Goal: Task Accomplishment & Management: Manage account settings

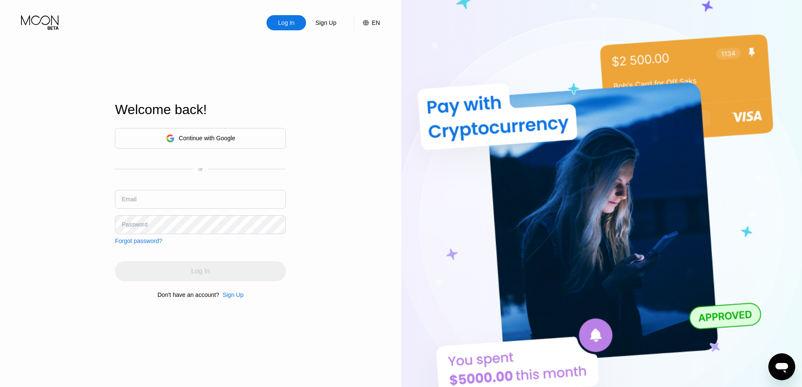
click at [227, 140] on div "Continue with Google" at bounding box center [207, 138] width 56 height 7
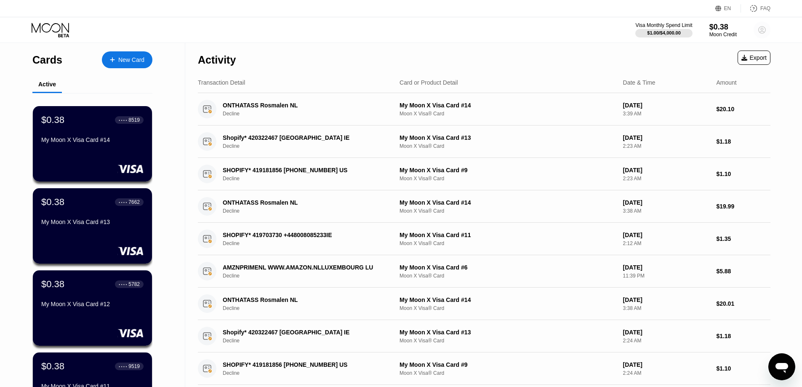
click at [761, 31] on circle at bounding box center [762, 29] width 17 height 17
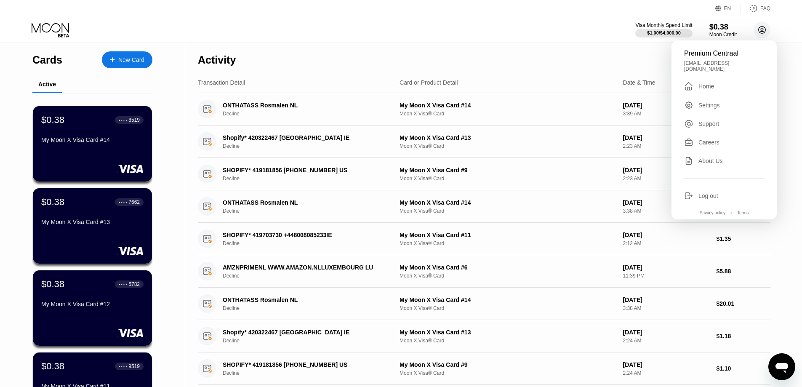
click at [761, 31] on circle at bounding box center [762, 29] width 17 height 17
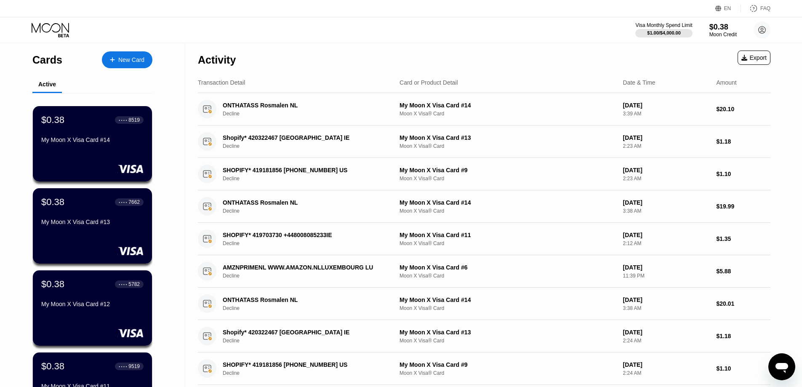
click at [57, 35] on icon at bounding box center [51, 30] width 39 height 15
